Goal: Find specific page/section: Find specific page/section

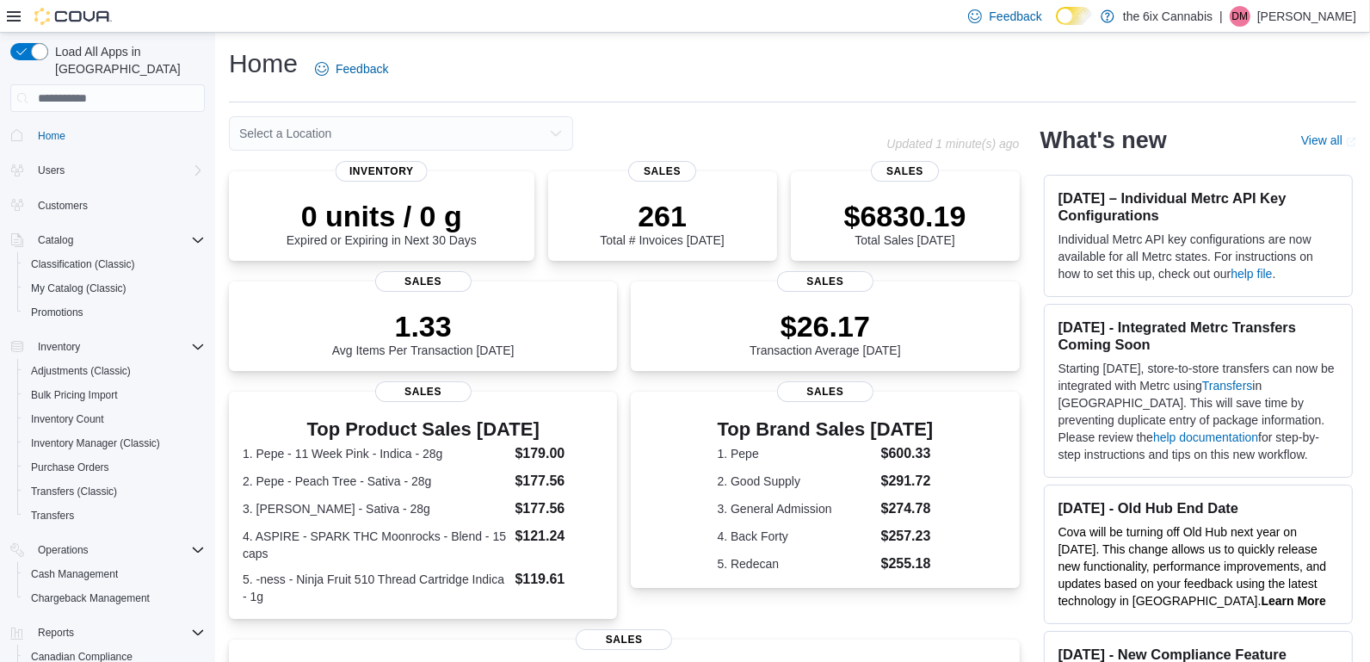
click at [394, 128] on div "Select a Location" at bounding box center [401, 133] width 344 height 34
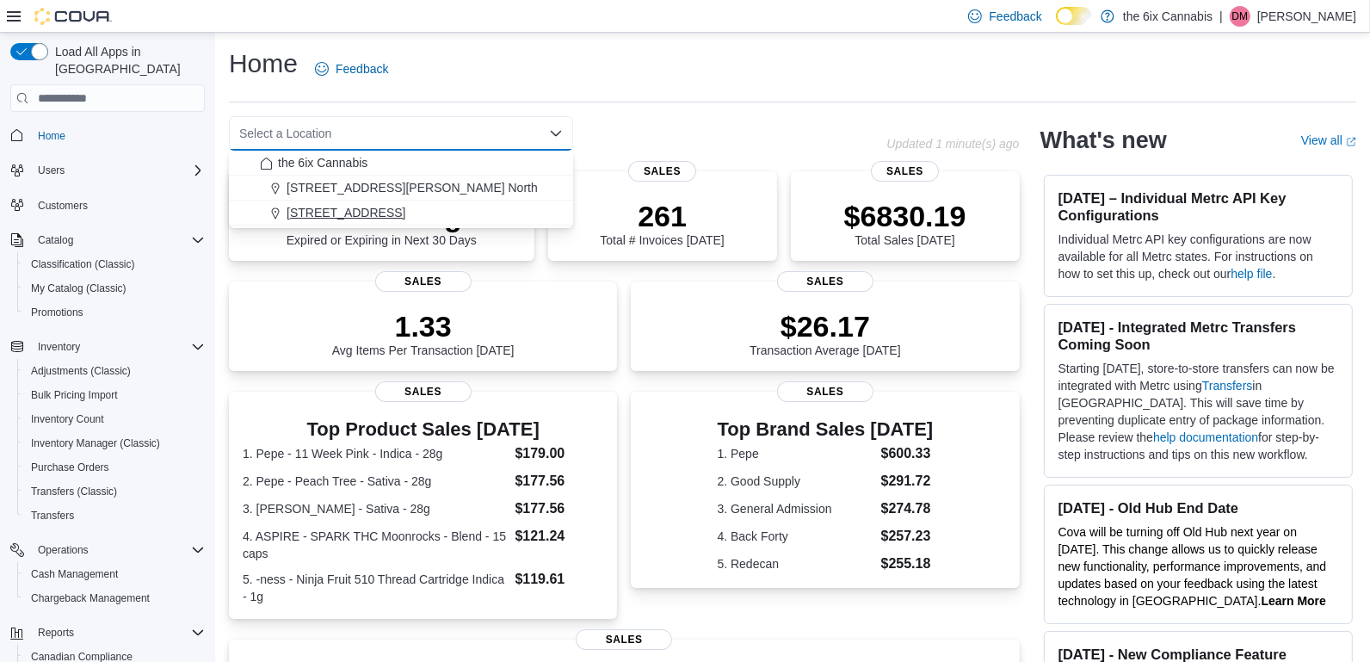
click at [369, 203] on button "[STREET_ADDRESS]" at bounding box center [401, 213] width 344 height 25
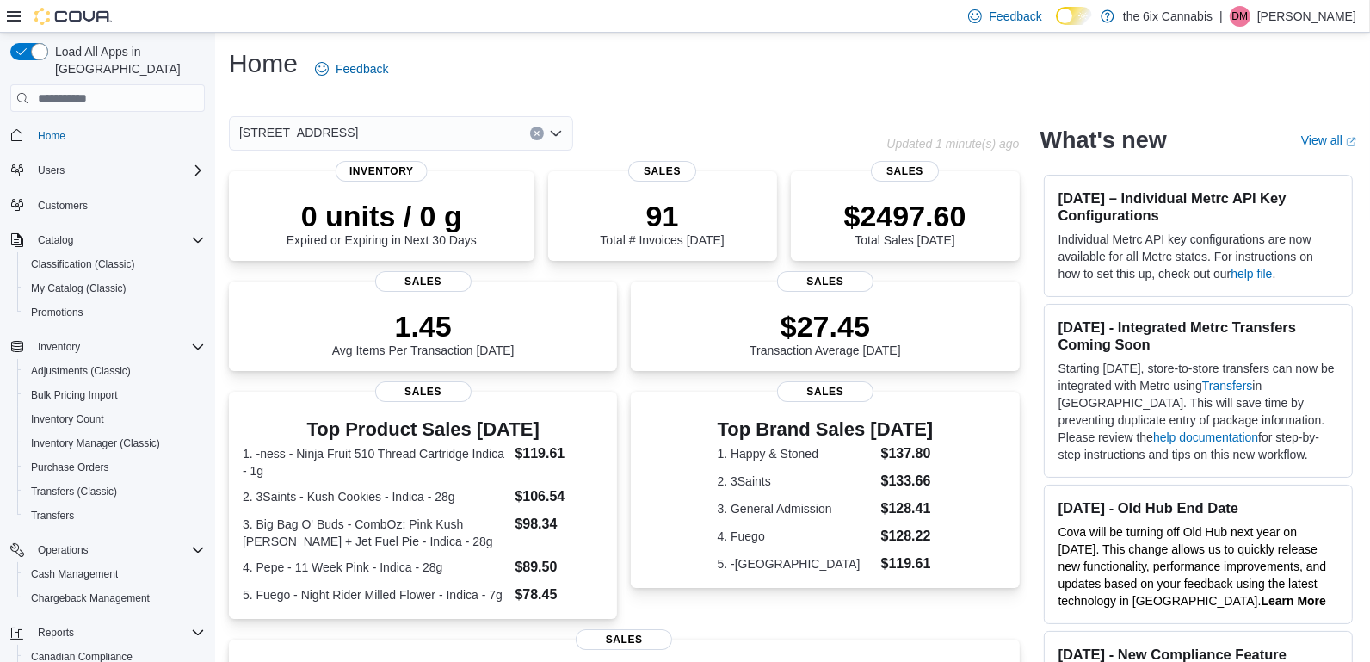
click at [541, 139] on button "Clear input" at bounding box center [537, 134] width 14 height 14
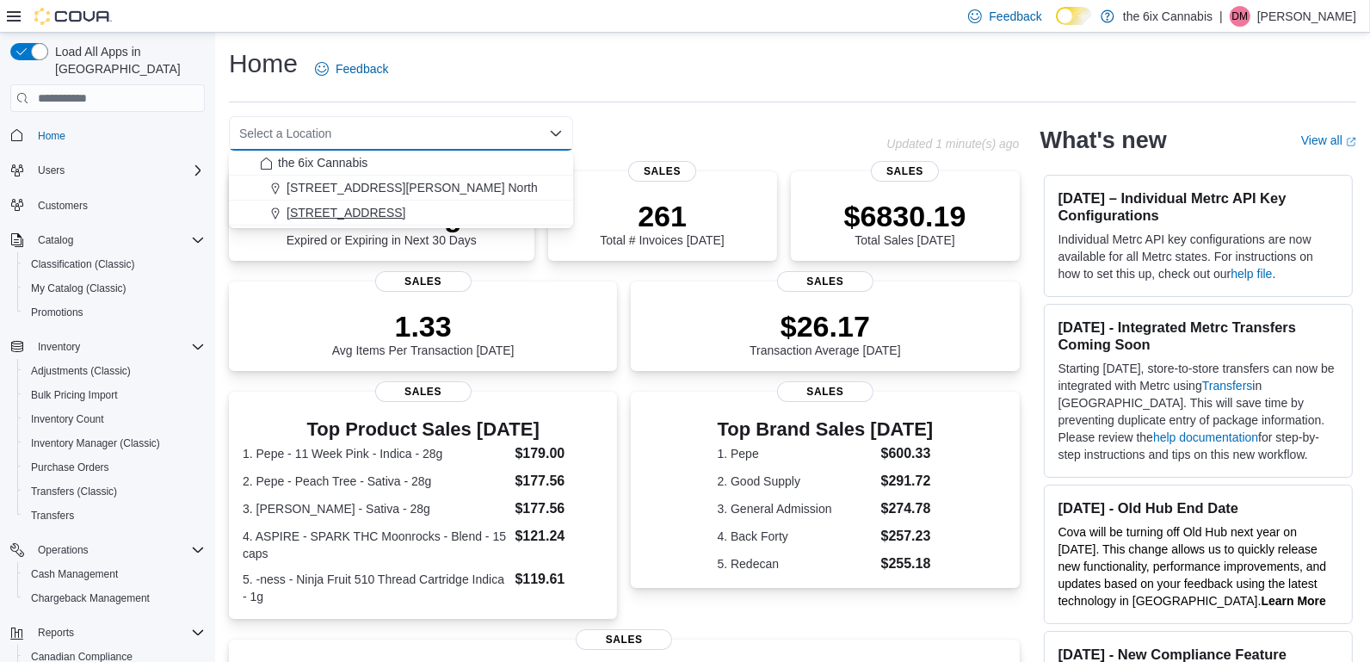
click at [447, 214] on div "[STREET_ADDRESS]" at bounding box center [411, 212] width 303 height 17
